Goal: Transaction & Acquisition: Purchase product/service

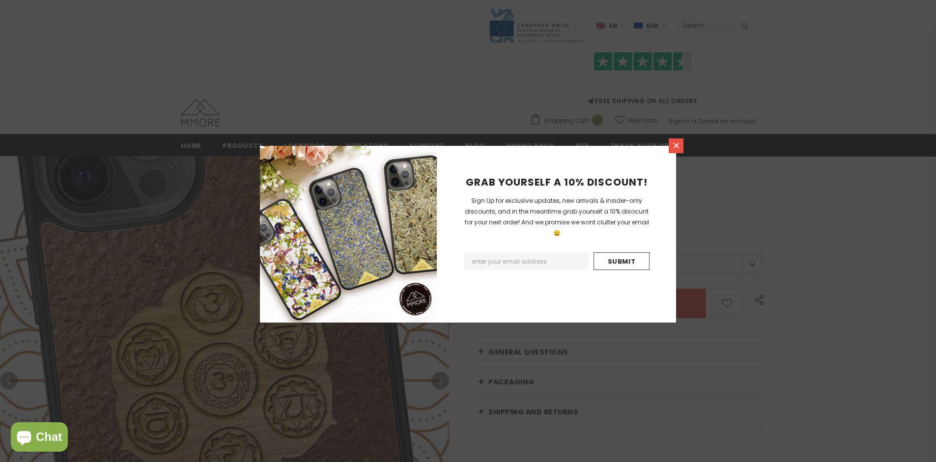
click at [676, 145] on icon at bounding box center [676, 145] width 5 height 5
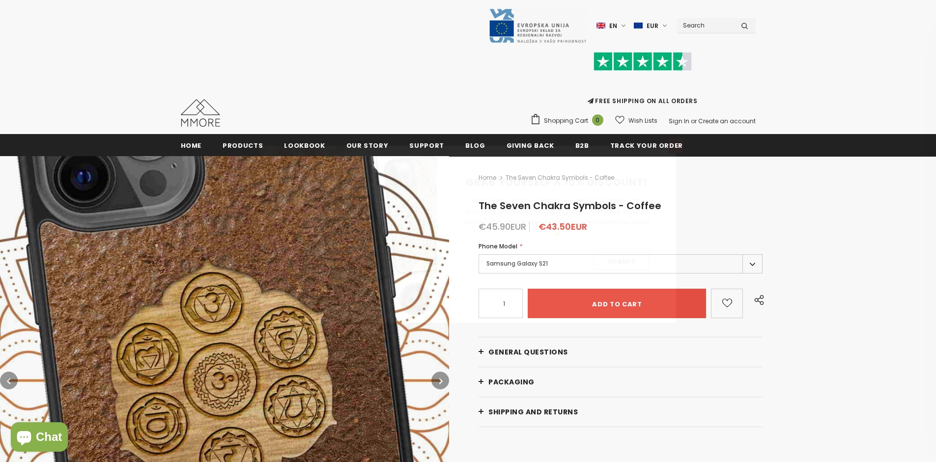
click at [676, 145] on icon at bounding box center [676, 145] width 5 height 5
